Goal: Task Accomplishment & Management: Manage account settings

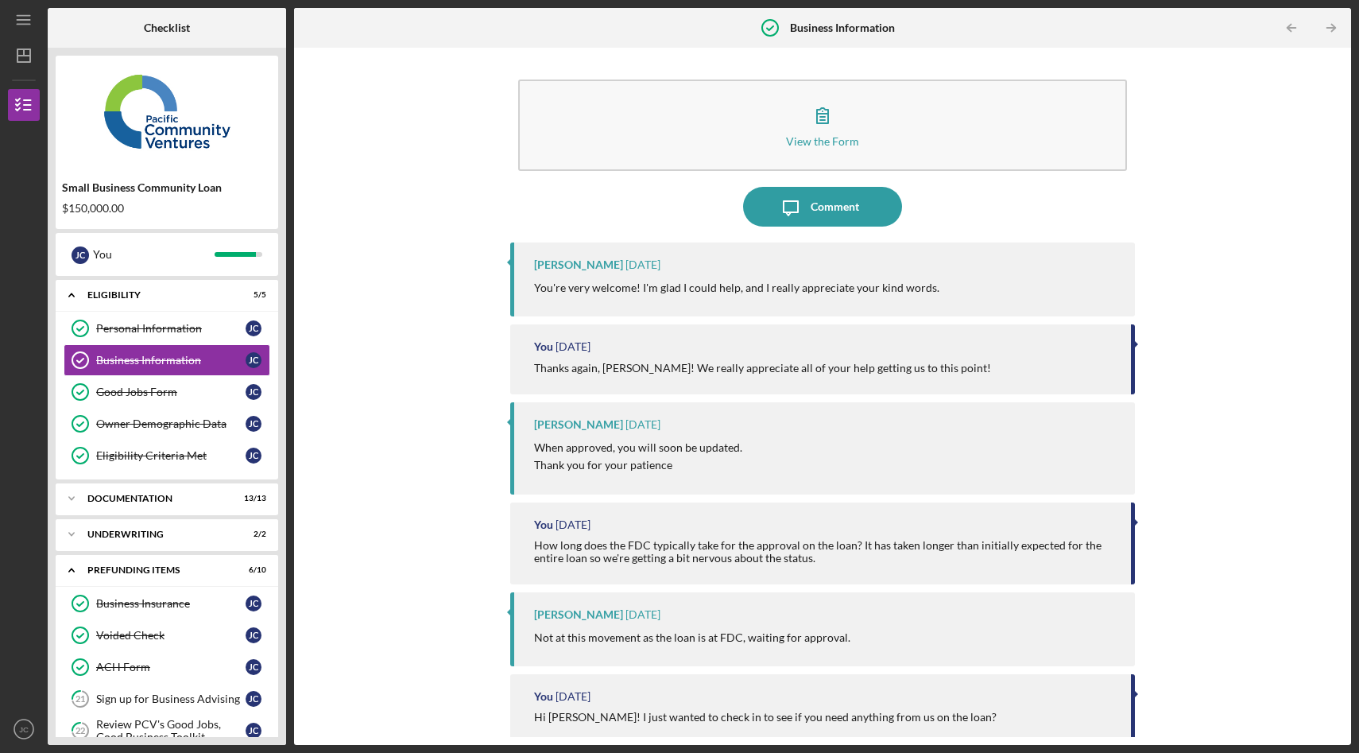
scroll to position [184, 0]
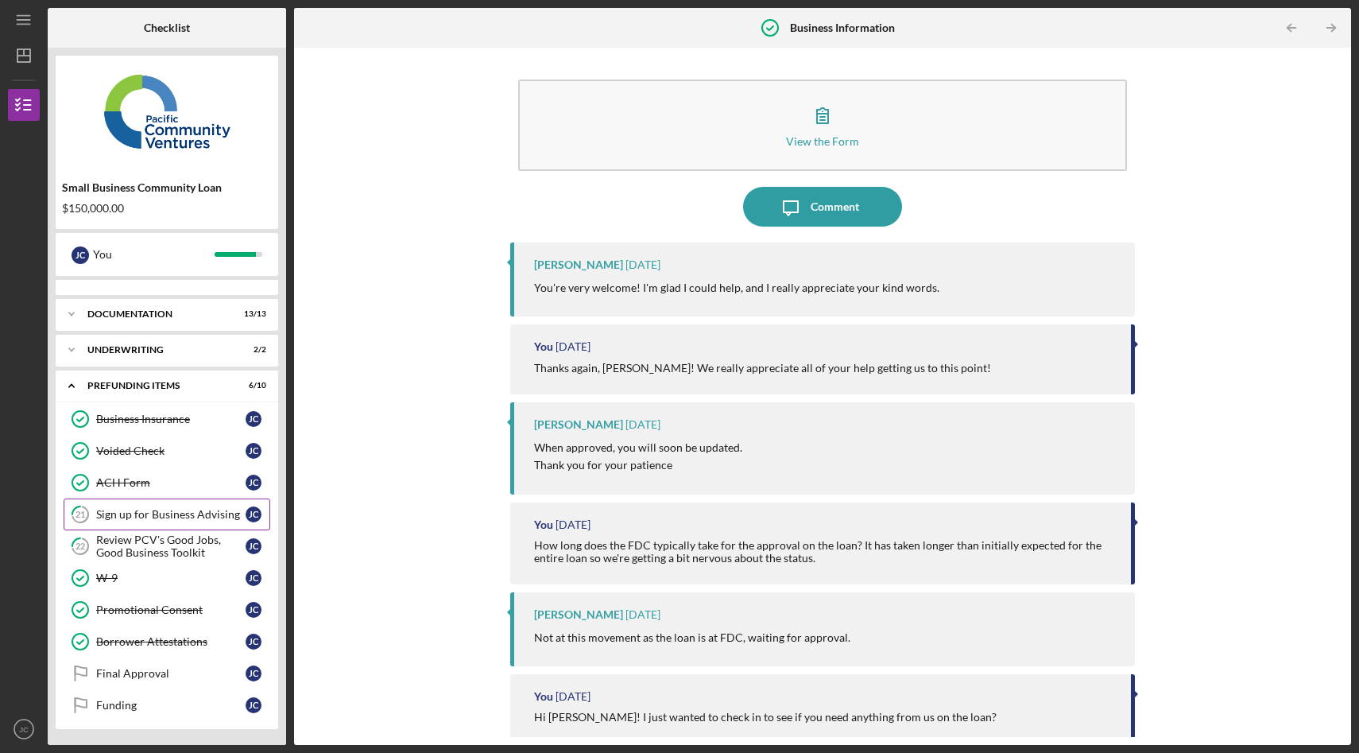
click at [176, 524] on link "21 Sign up for Business Advising J C" at bounding box center [167, 514] width 207 height 32
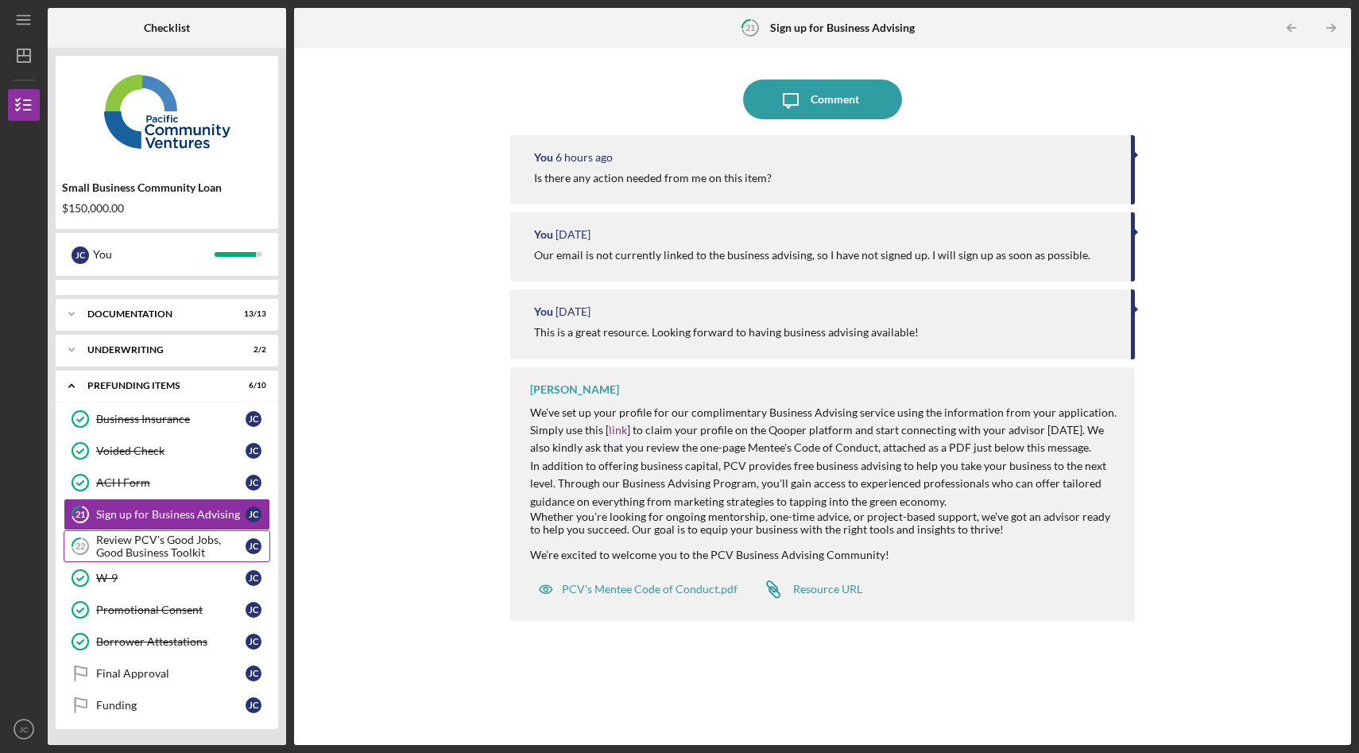
click at [172, 543] on div "Review PCV's Good Jobs, Good Business Toolkit" at bounding box center [170, 545] width 149 height 25
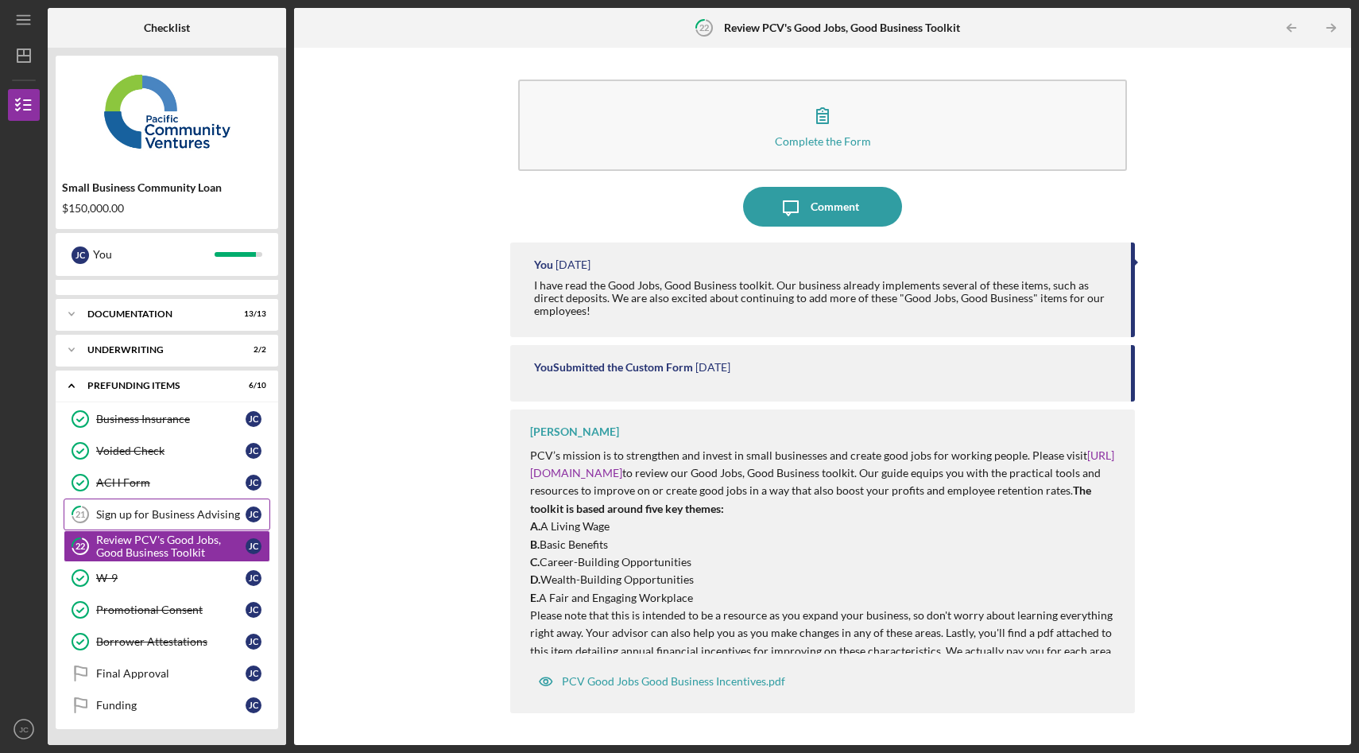
click at [165, 521] on link "21 Sign up for Business Advising J C" at bounding box center [167, 514] width 207 height 32
